Goal: Navigation & Orientation: Find specific page/section

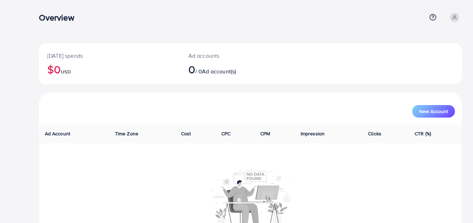
click at [454, 18] on icon at bounding box center [454, 18] width 3 height 1
click at [343, 23] on div "Overview Help Center Contact Support Plans and Pricing Term and policy About Us…" at bounding box center [250, 17] width 423 height 19
